Goal: Obtain resource: Download file/media

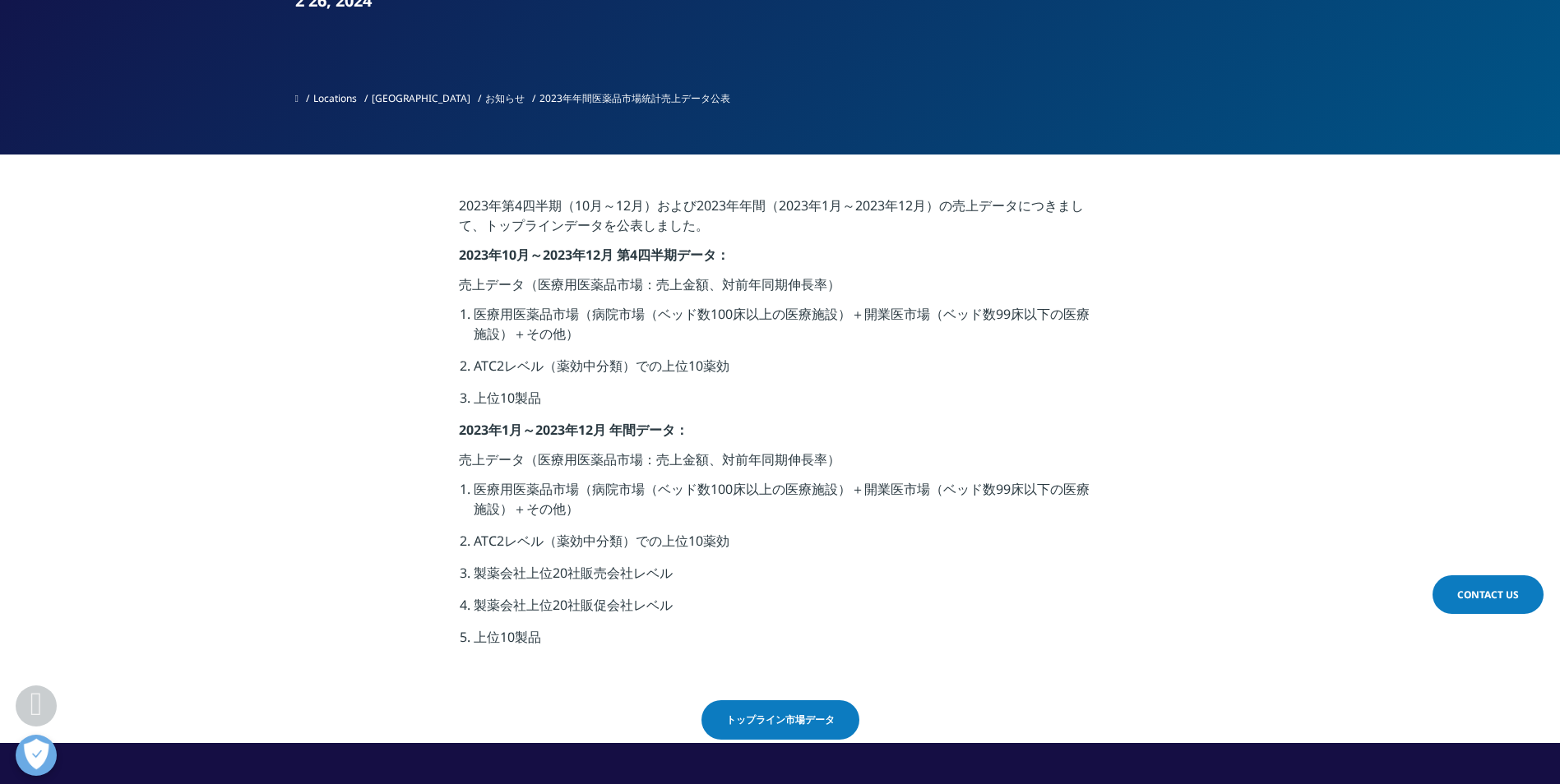
scroll to position [411, 0]
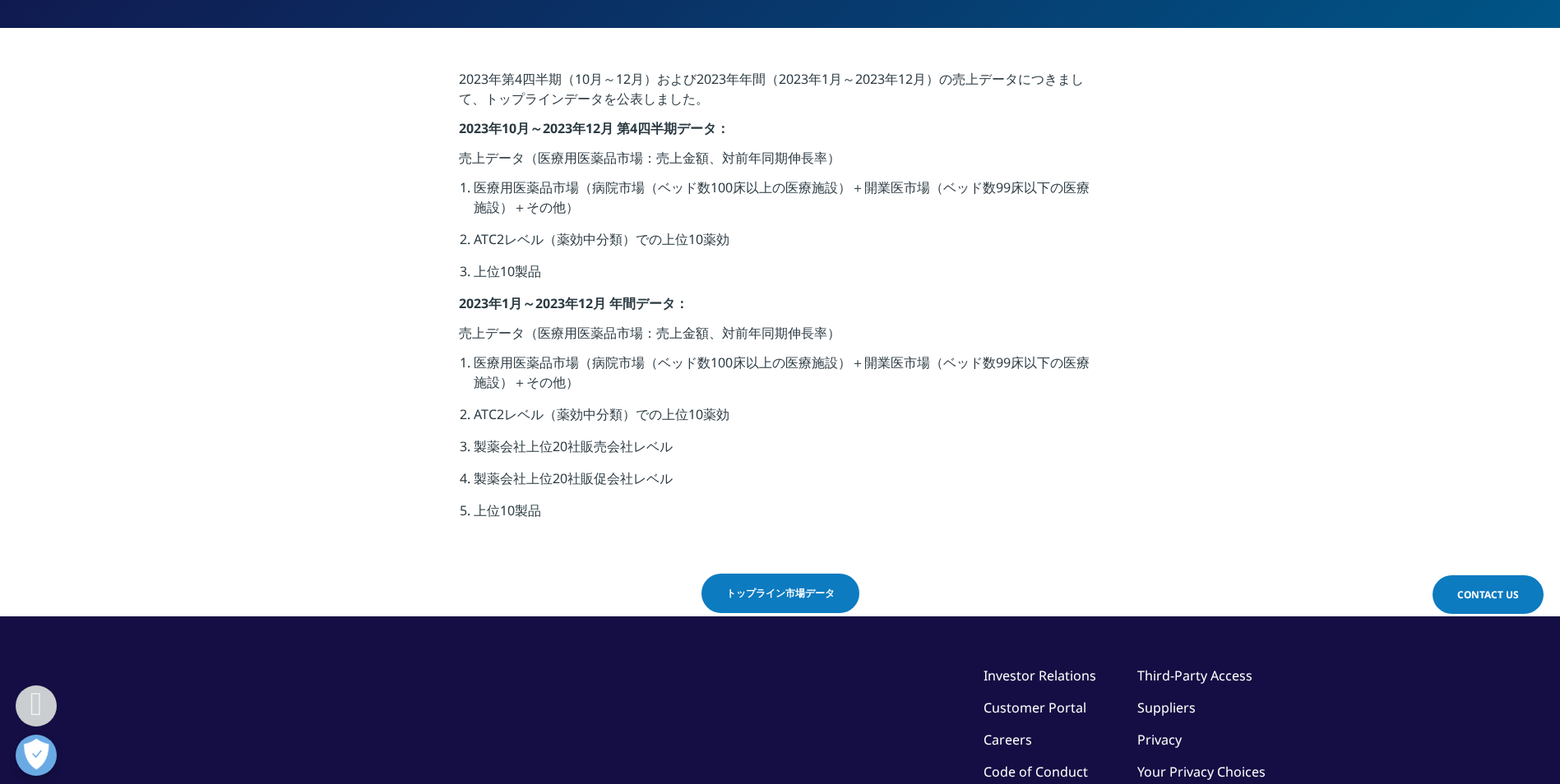
click at [773, 593] on span "トップライン市場データ" at bounding box center [780, 592] width 109 height 15
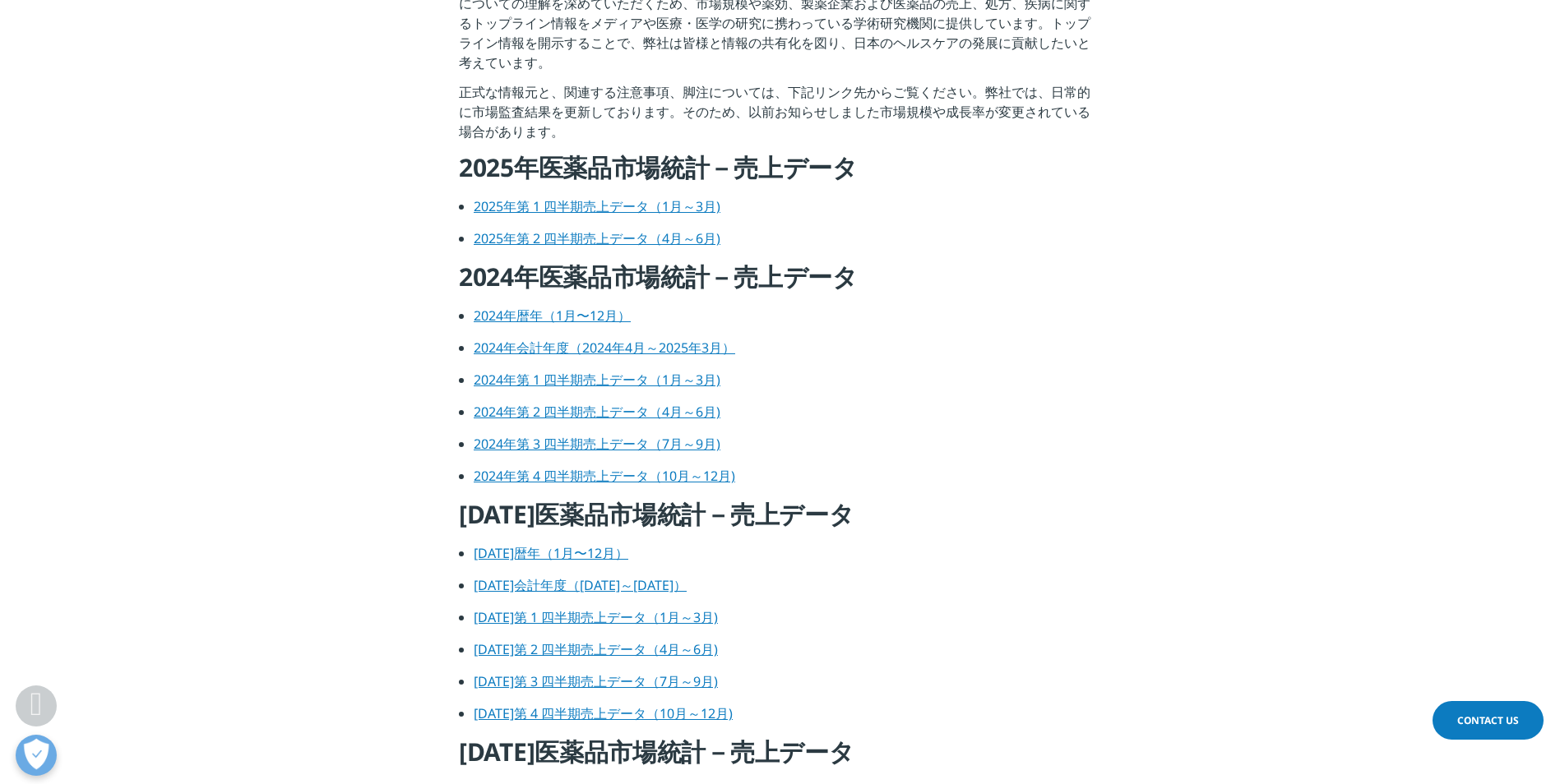
scroll to position [658, 0]
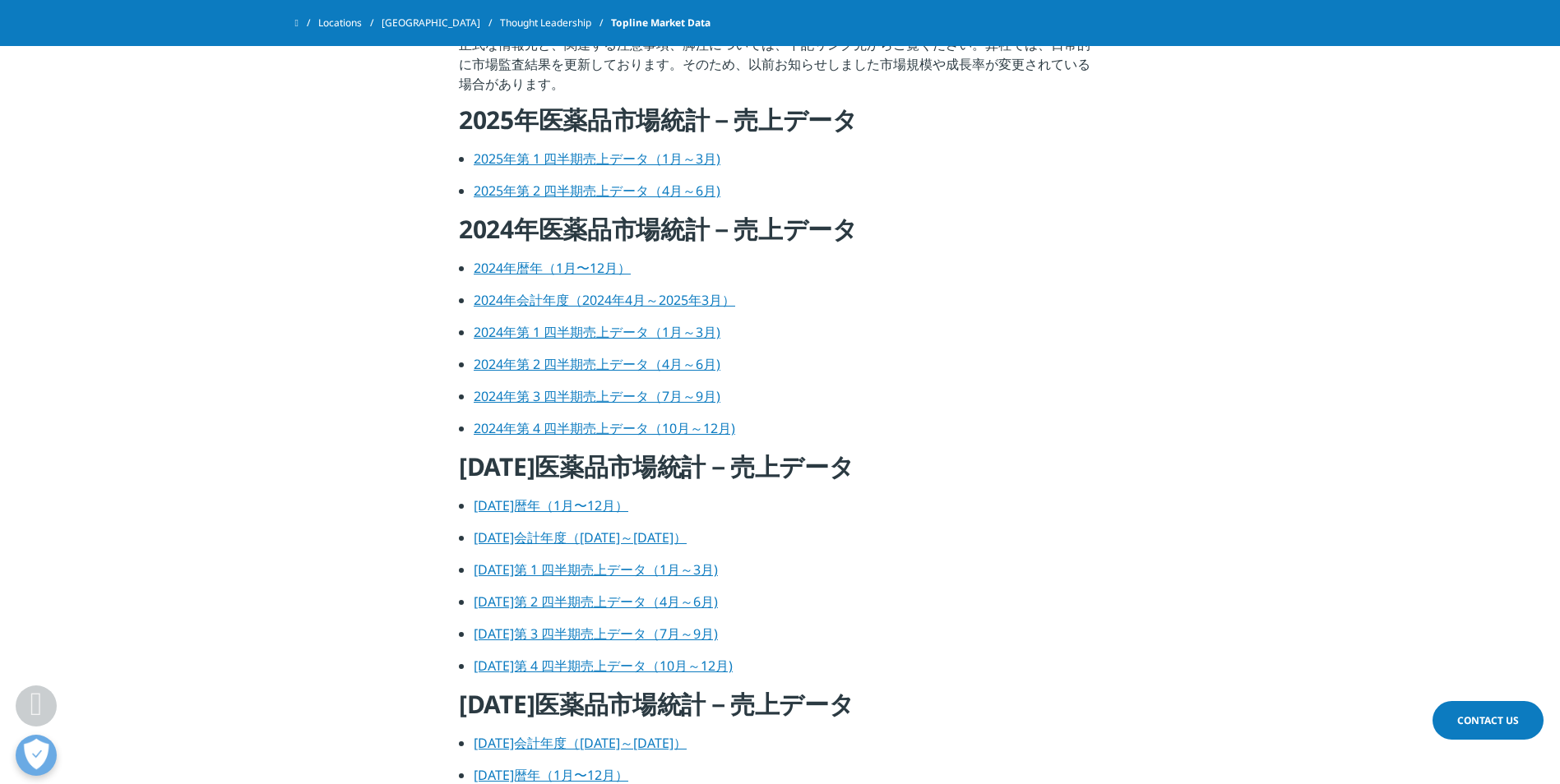
click at [581, 500] on link "[DATE]暦年（1月〜12月）" at bounding box center [551, 505] width 155 height 18
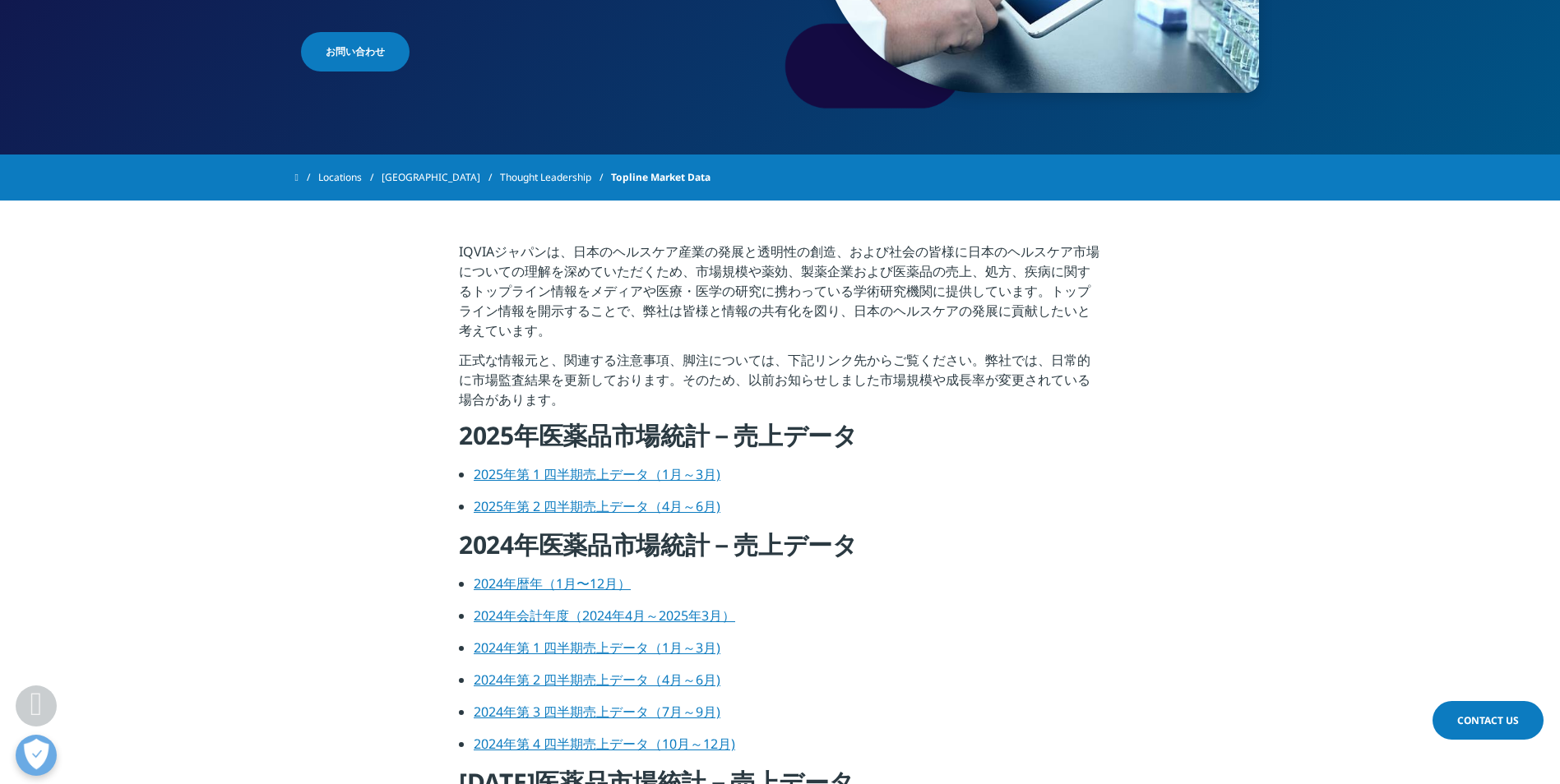
scroll to position [246, 0]
